Goal: Task Accomplishment & Management: Use online tool/utility

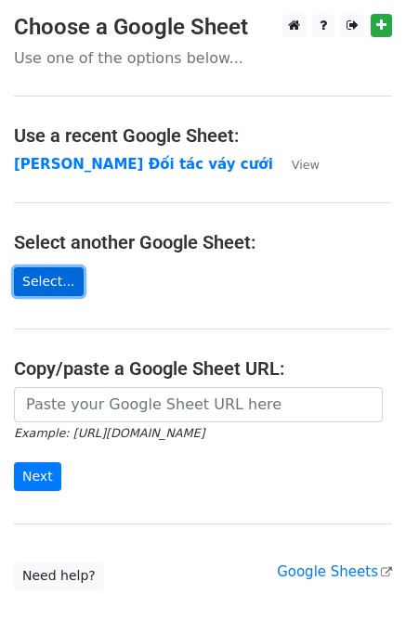
click at [45, 276] on link "Select..." at bounding box center [49, 281] width 70 height 29
click at [43, 284] on link "Select..." at bounding box center [49, 281] width 70 height 29
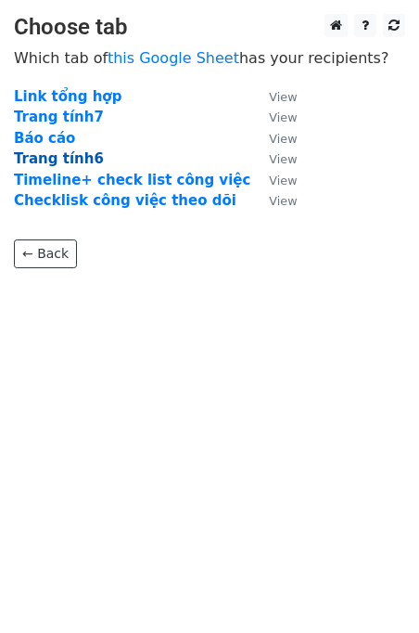
click at [59, 159] on strong "Trang tính6" at bounding box center [59, 158] width 90 height 17
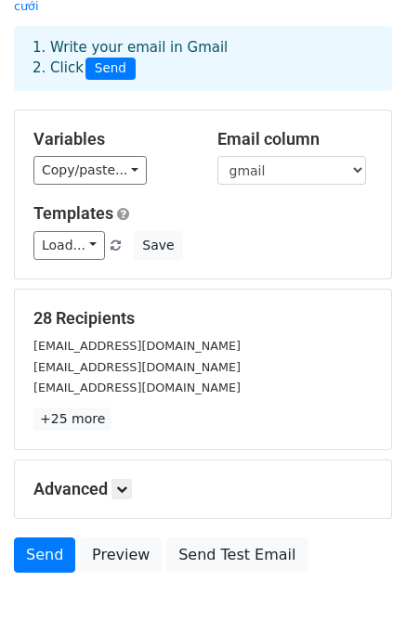
scroll to position [160, 0]
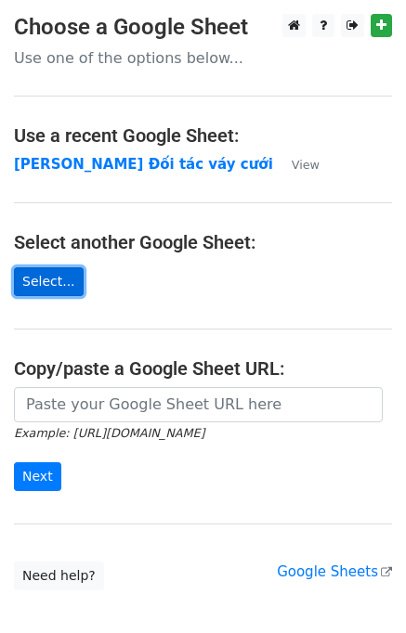
click at [62, 284] on link "Select..." at bounding box center [49, 281] width 70 height 29
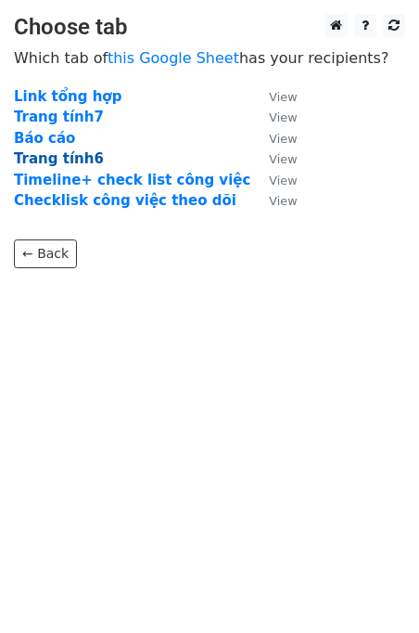
click at [59, 156] on strong "Trang tính6" at bounding box center [59, 158] width 90 height 17
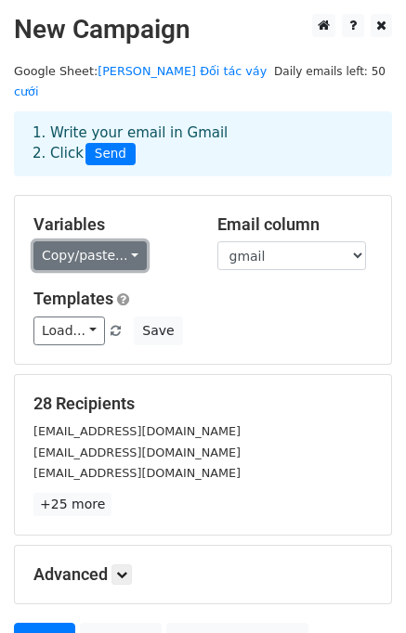
click at [87, 241] on link "Copy/paste..." at bounding box center [89, 255] width 113 height 29
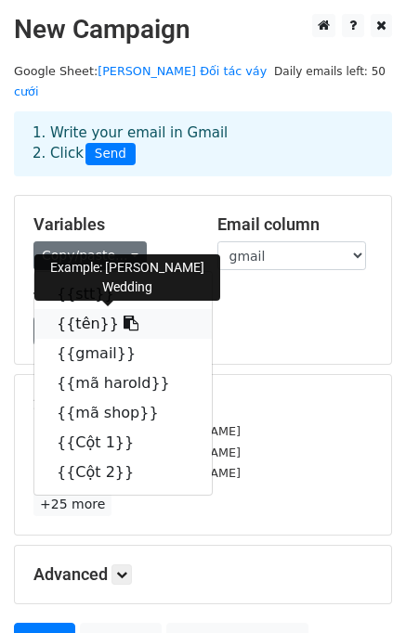
click at [78, 309] on link "{{tên}}" at bounding box center [122, 324] width 177 height 30
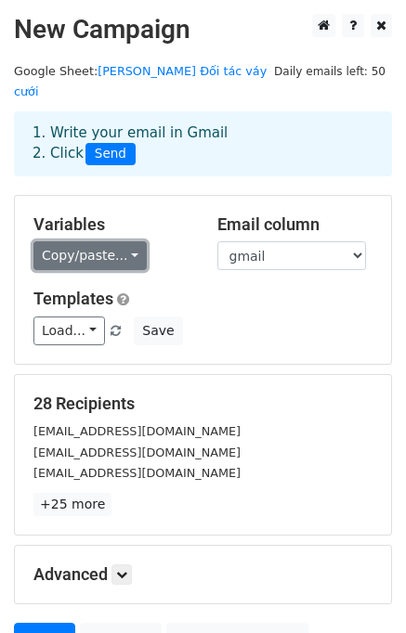
click at [108, 244] on link "Copy/paste..." at bounding box center [89, 255] width 113 height 29
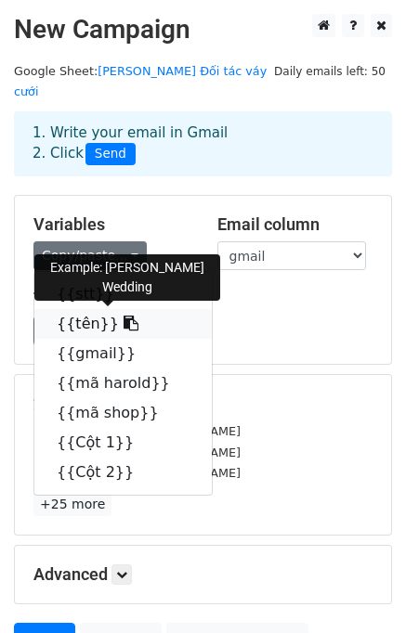
click at [96, 309] on link "{{tên}}" at bounding box center [122, 324] width 177 height 30
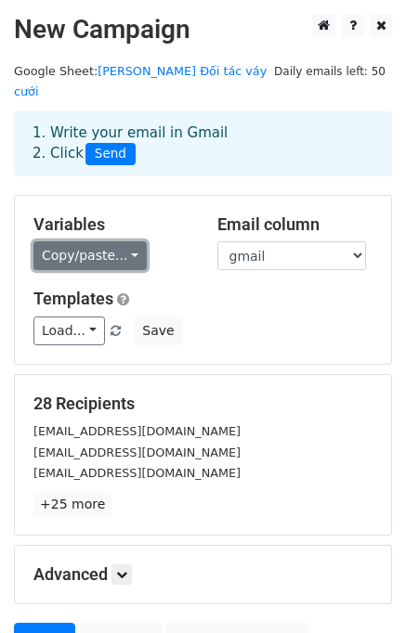
click at [124, 246] on link "Copy/paste..." at bounding box center [89, 255] width 113 height 29
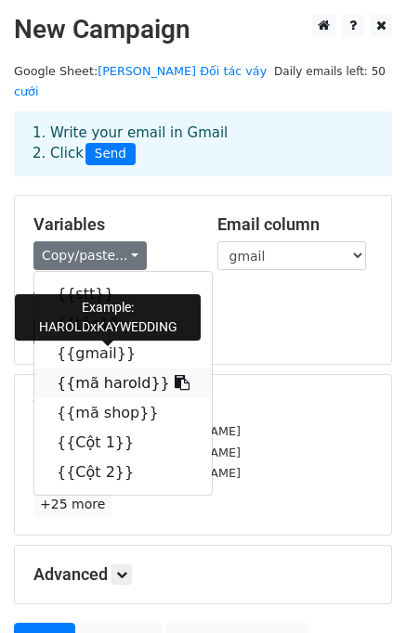
click at [97, 372] on link "{{mã harold}}" at bounding box center [122, 383] width 177 height 30
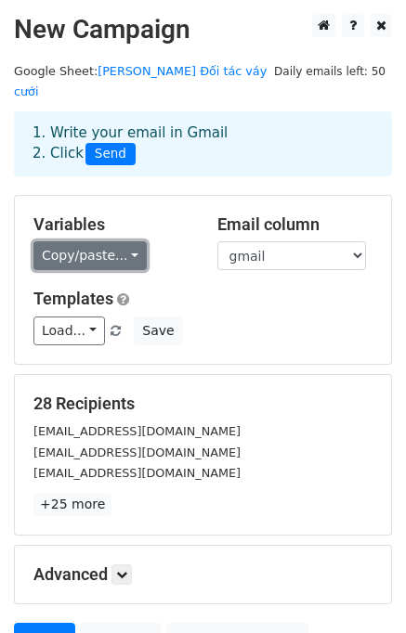
click at [94, 241] on link "Copy/paste..." at bounding box center [89, 255] width 113 height 29
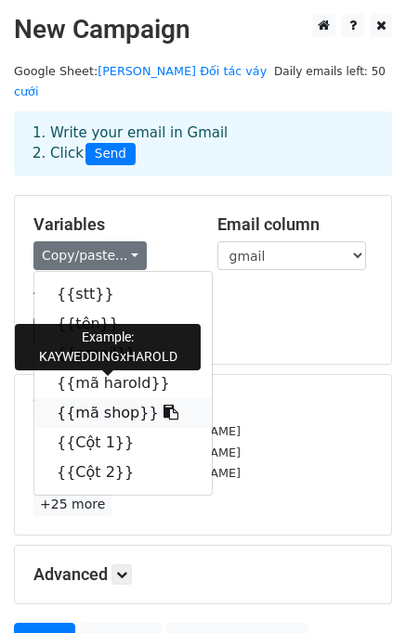
click at [97, 398] on link "{{mã shop}}" at bounding box center [122, 413] width 177 height 30
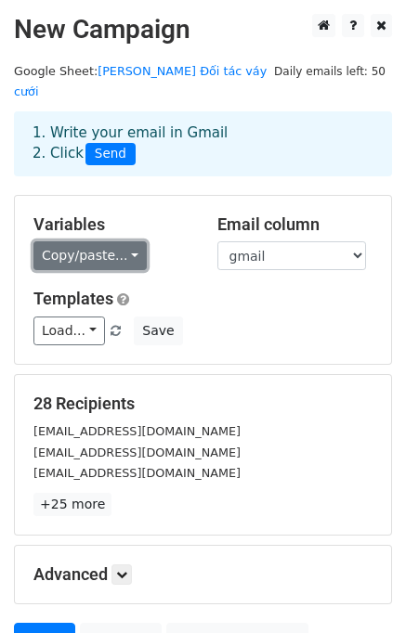
click at [89, 241] on link "Copy/paste..." at bounding box center [89, 255] width 113 height 29
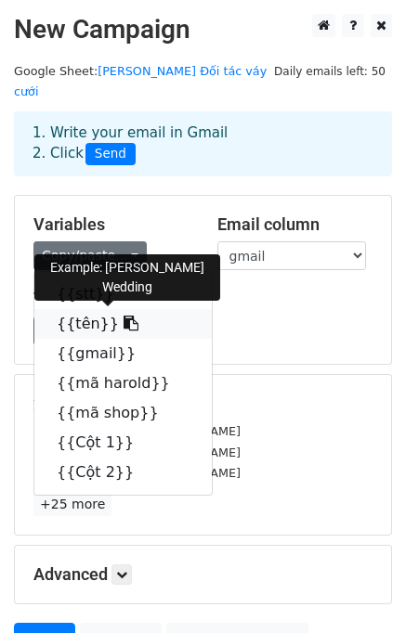
click at [89, 309] on link "{{tên}}" at bounding box center [122, 324] width 177 height 30
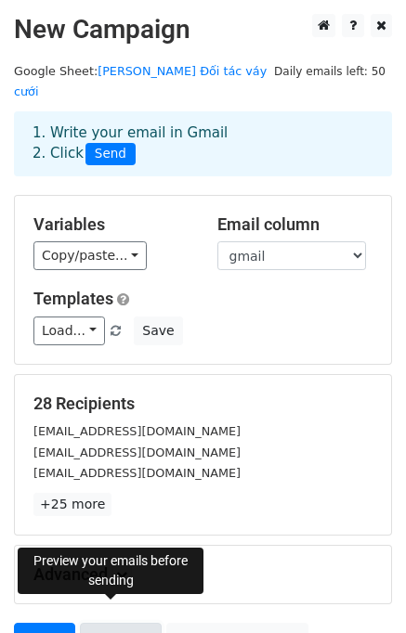
click at [124, 624] on link "Preview" at bounding box center [121, 640] width 82 height 35
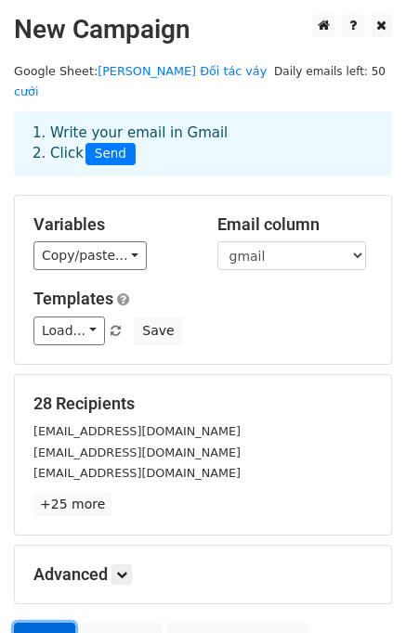
click at [32, 623] on link "Send" at bounding box center [44, 640] width 61 height 35
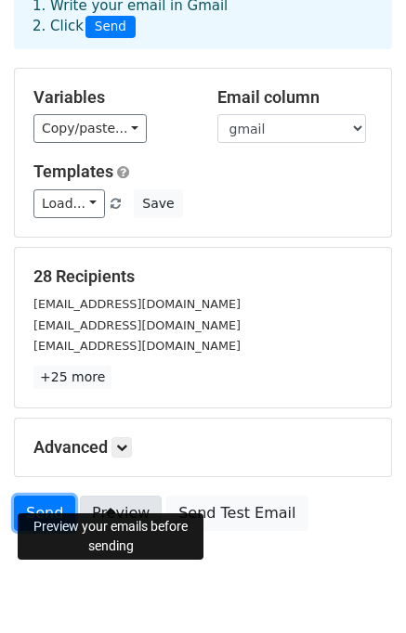
scroll to position [160, 0]
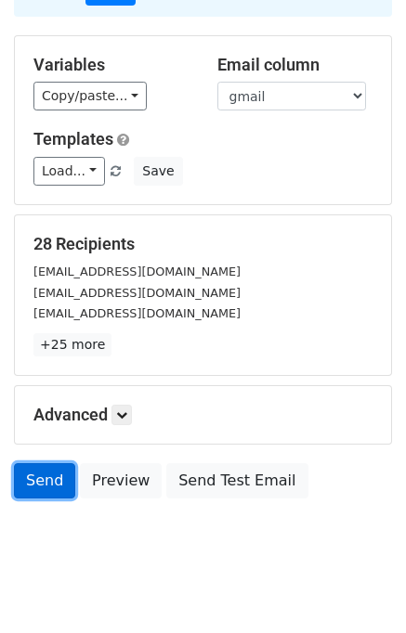
click at [42, 463] on link "Send" at bounding box center [44, 480] width 61 height 35
